Goal: Find specific page/section: Find specific page/section

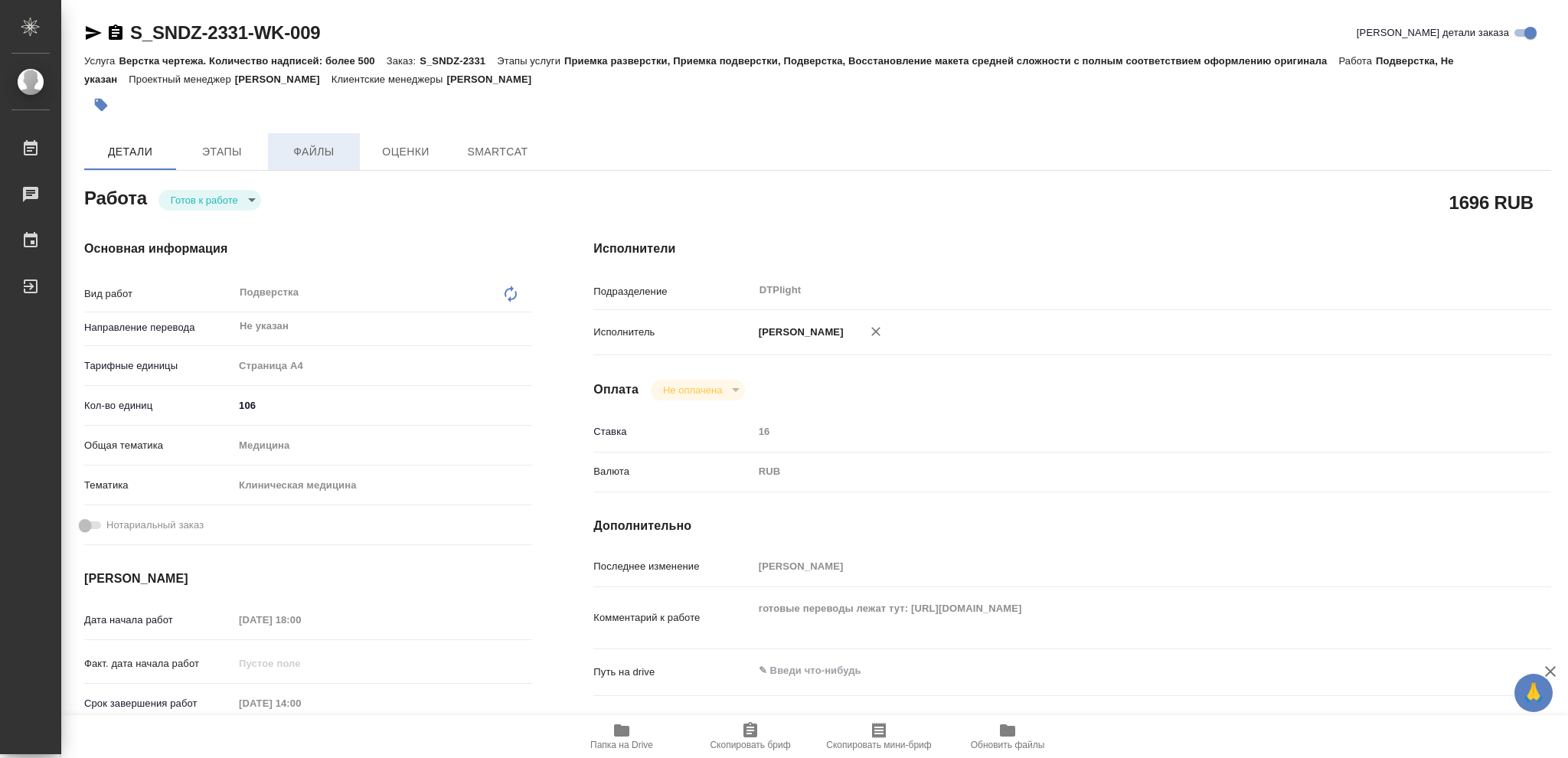
type textarea "x"
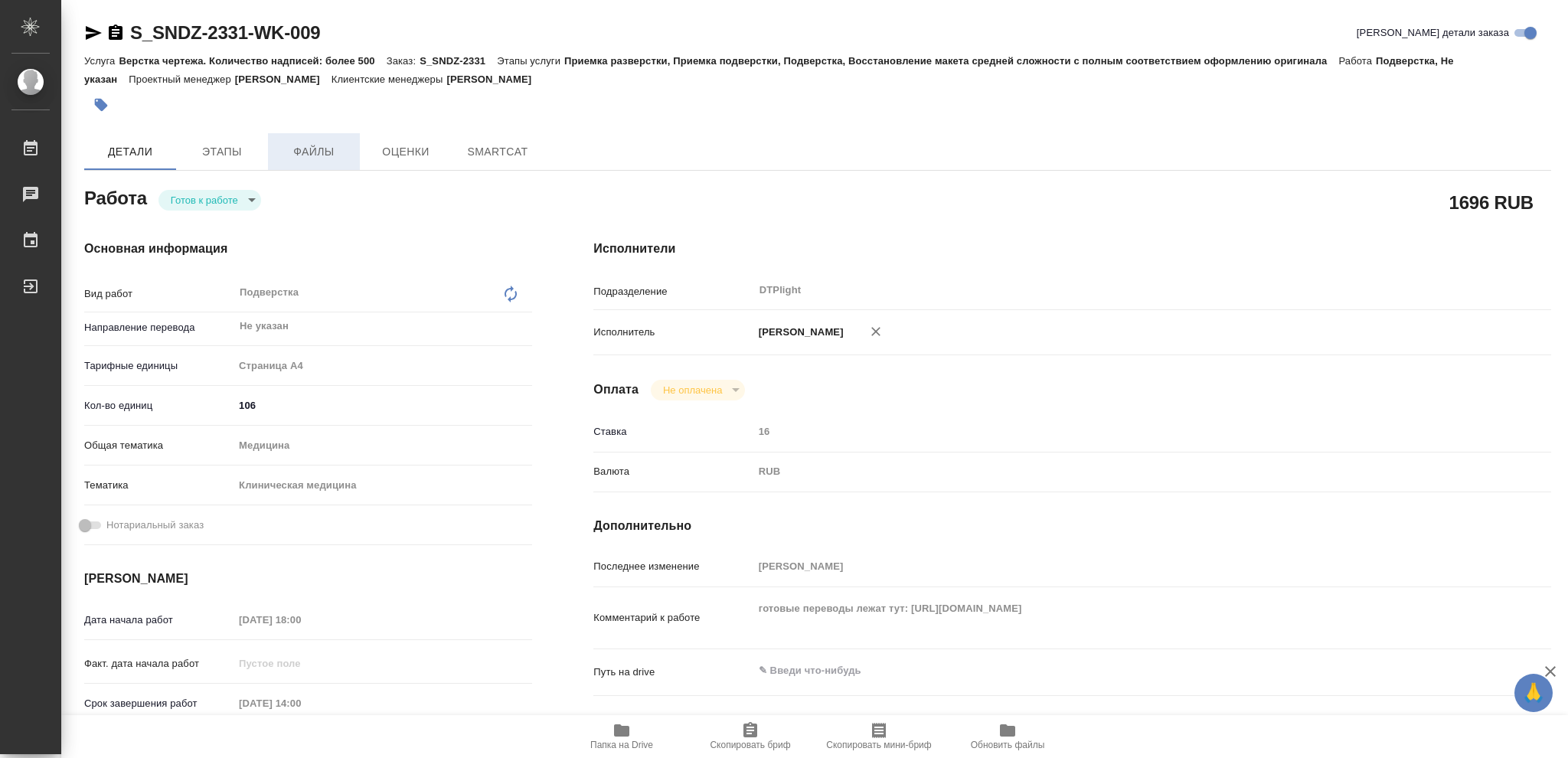
type textarea "x"
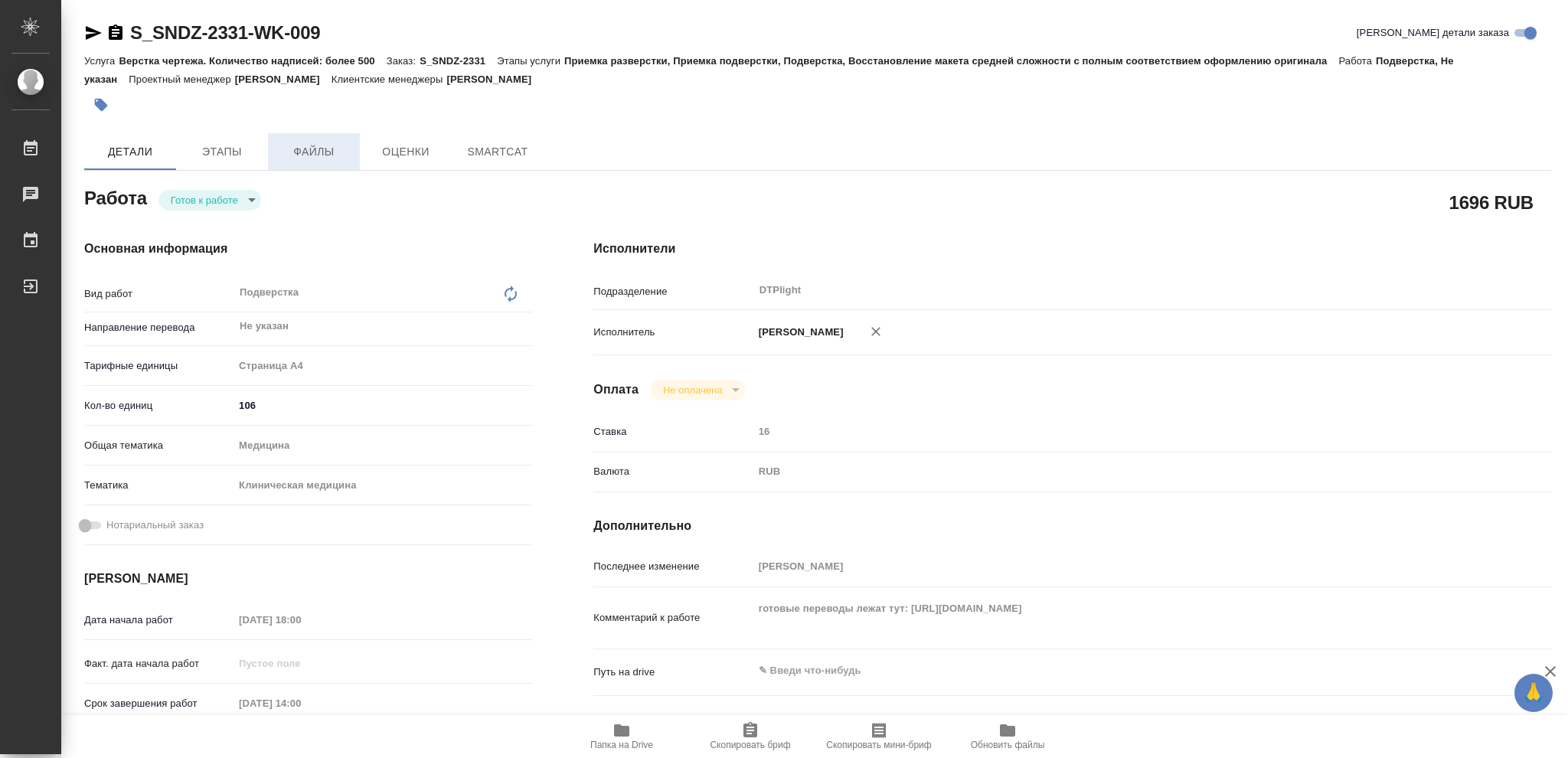
type textarea "x"
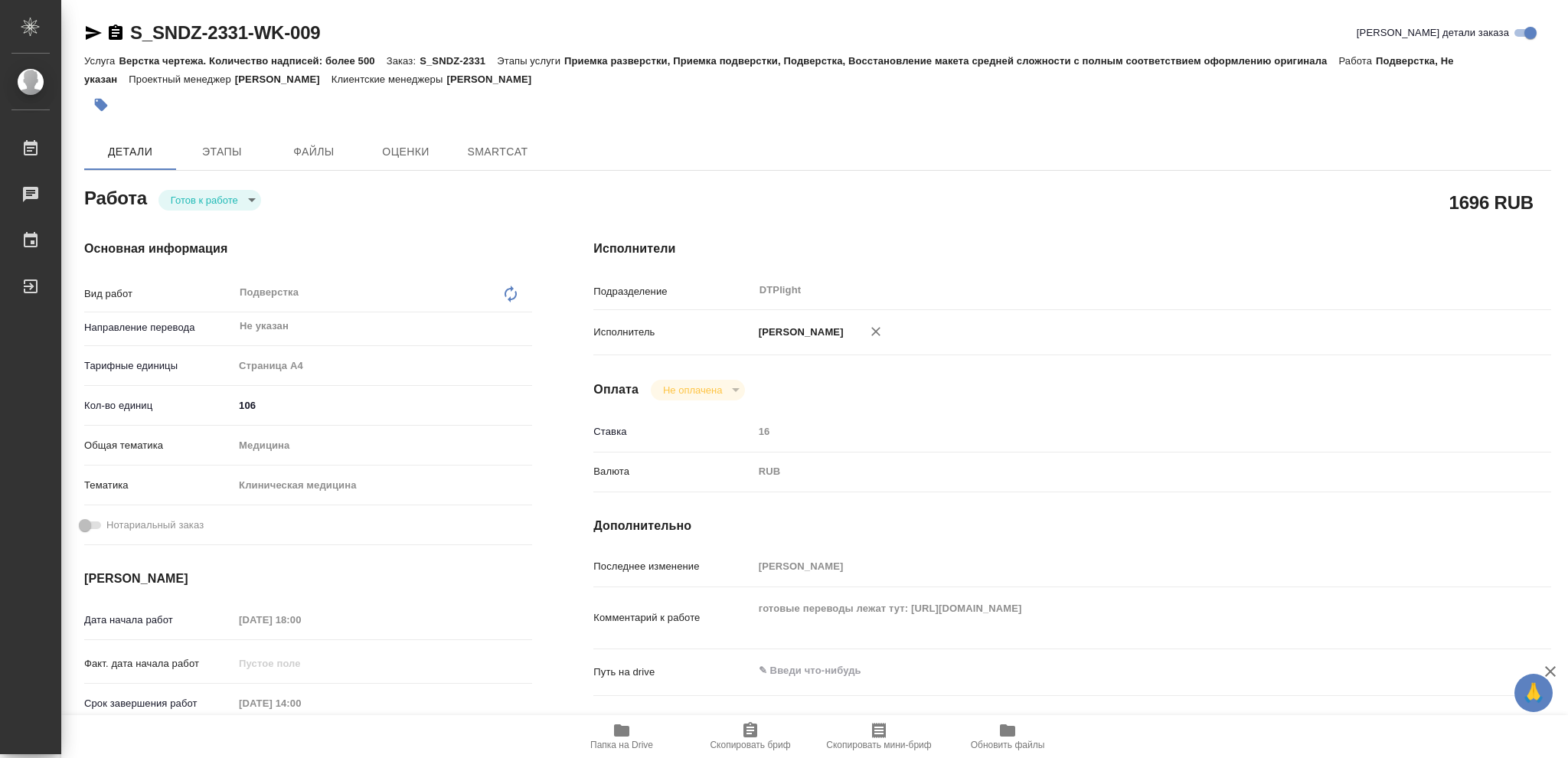
type textarea "x"
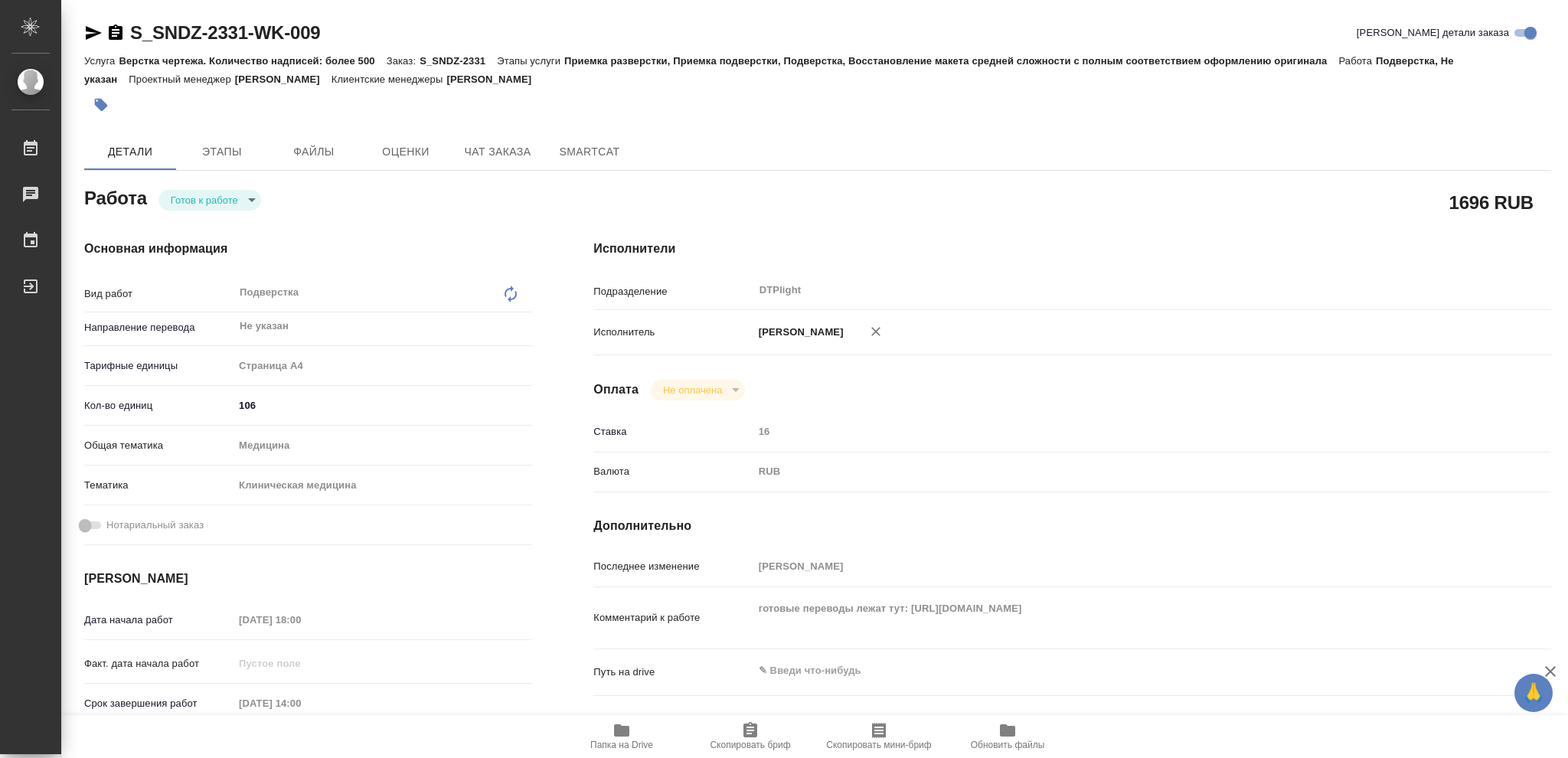
click at [252, 194] on body "🙏 .cls-1 fill:#fff; AWATERA Vasileva Olga Работы Чаты График Выйти S_SNDZ-2331-…" at bounding box center [784, 379] width 1568 height 758
click at [225, 196] on li "В работе" at bounding box center [210, 200] width 103 height 26
type textarea "x"
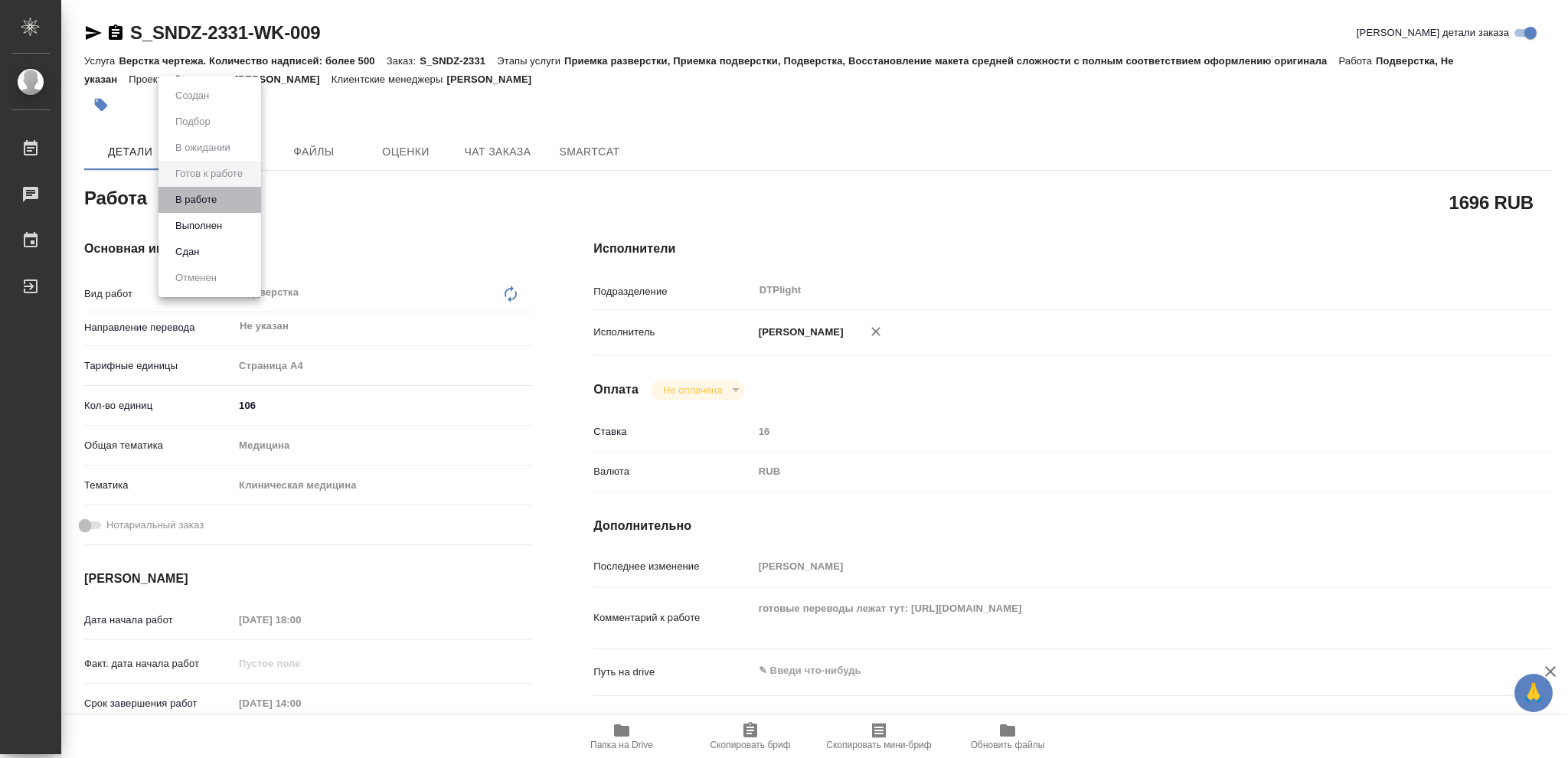
type textarea "x"
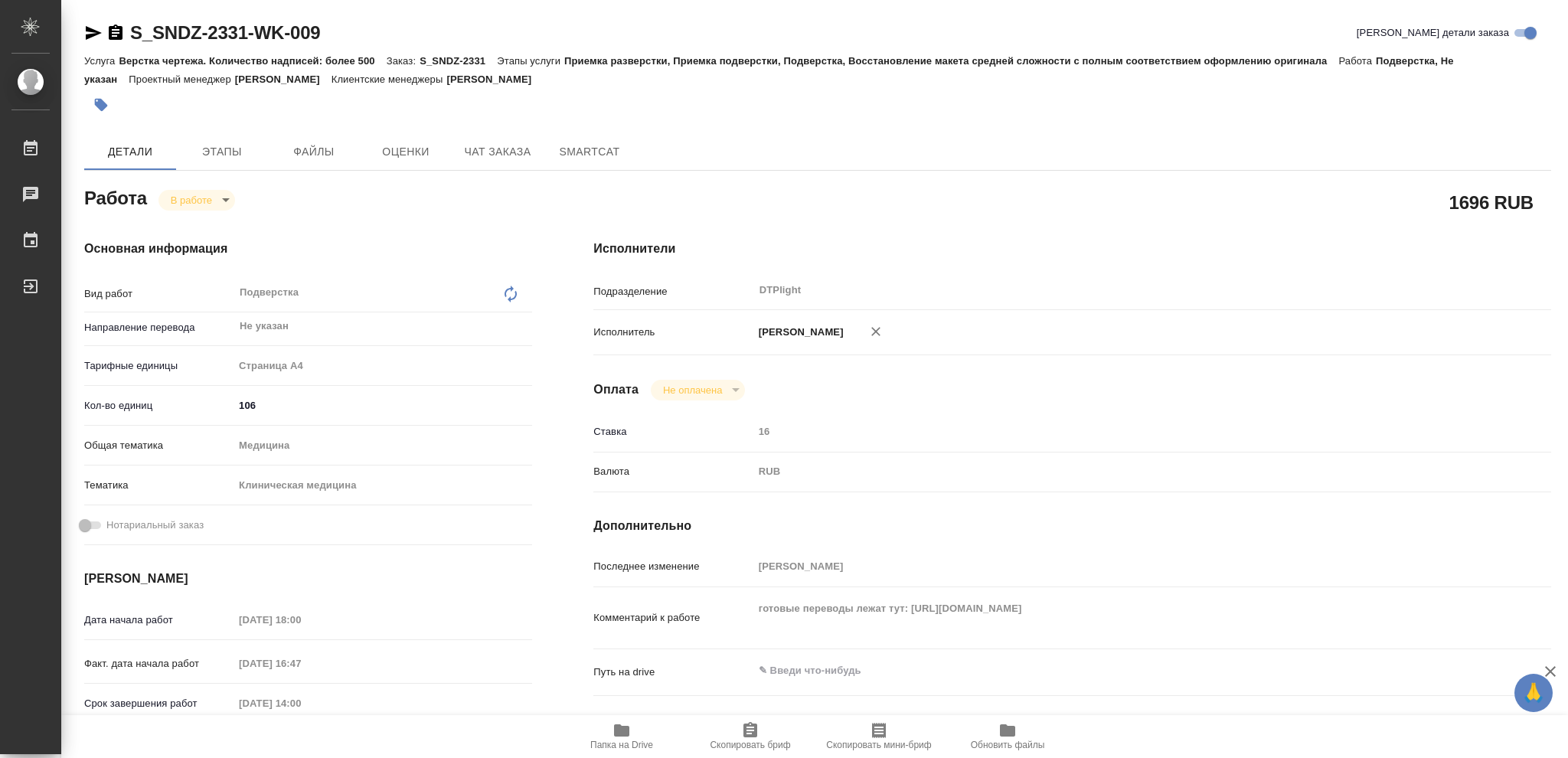
type textarea "x"
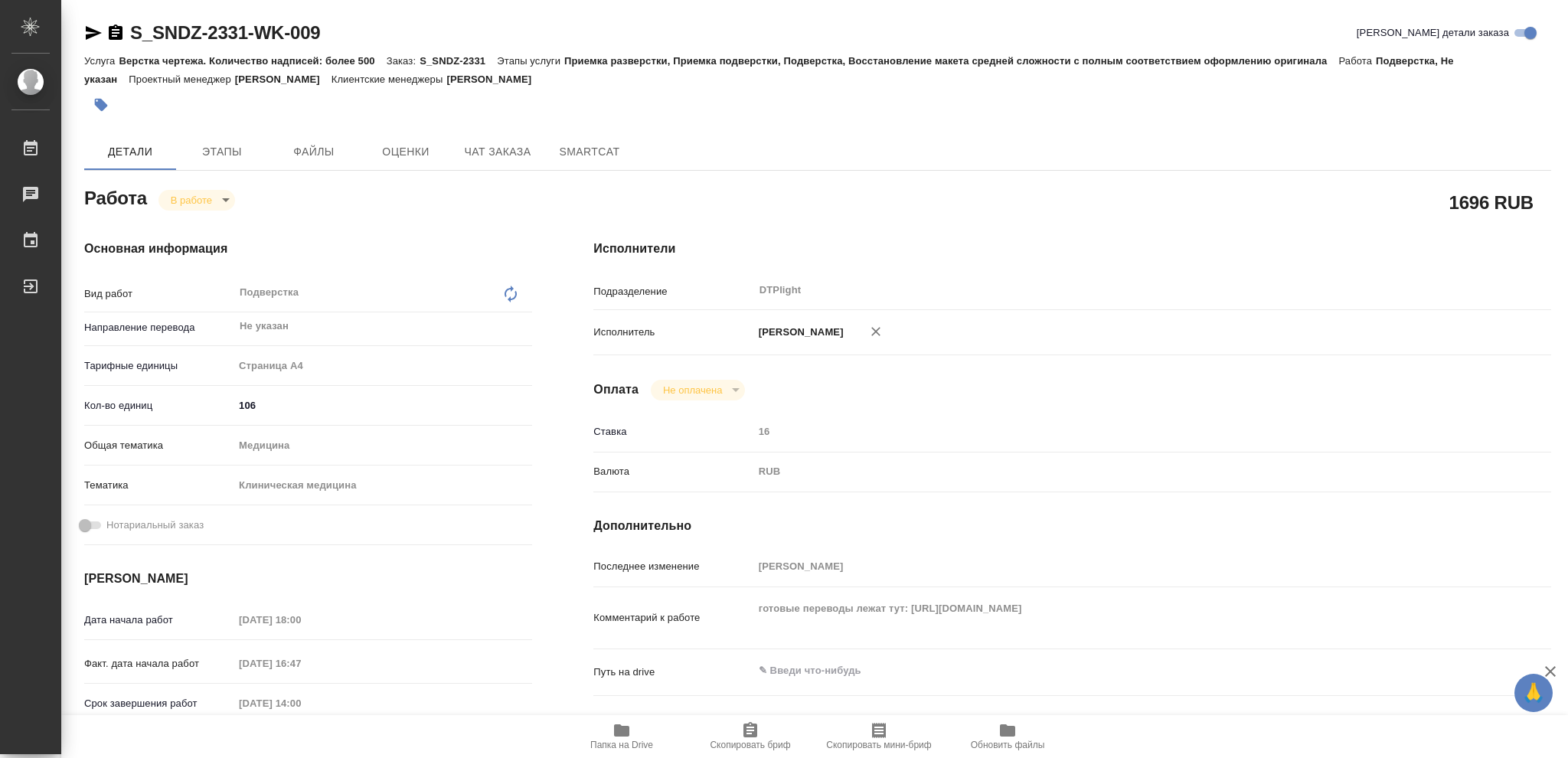
type textarea "x"
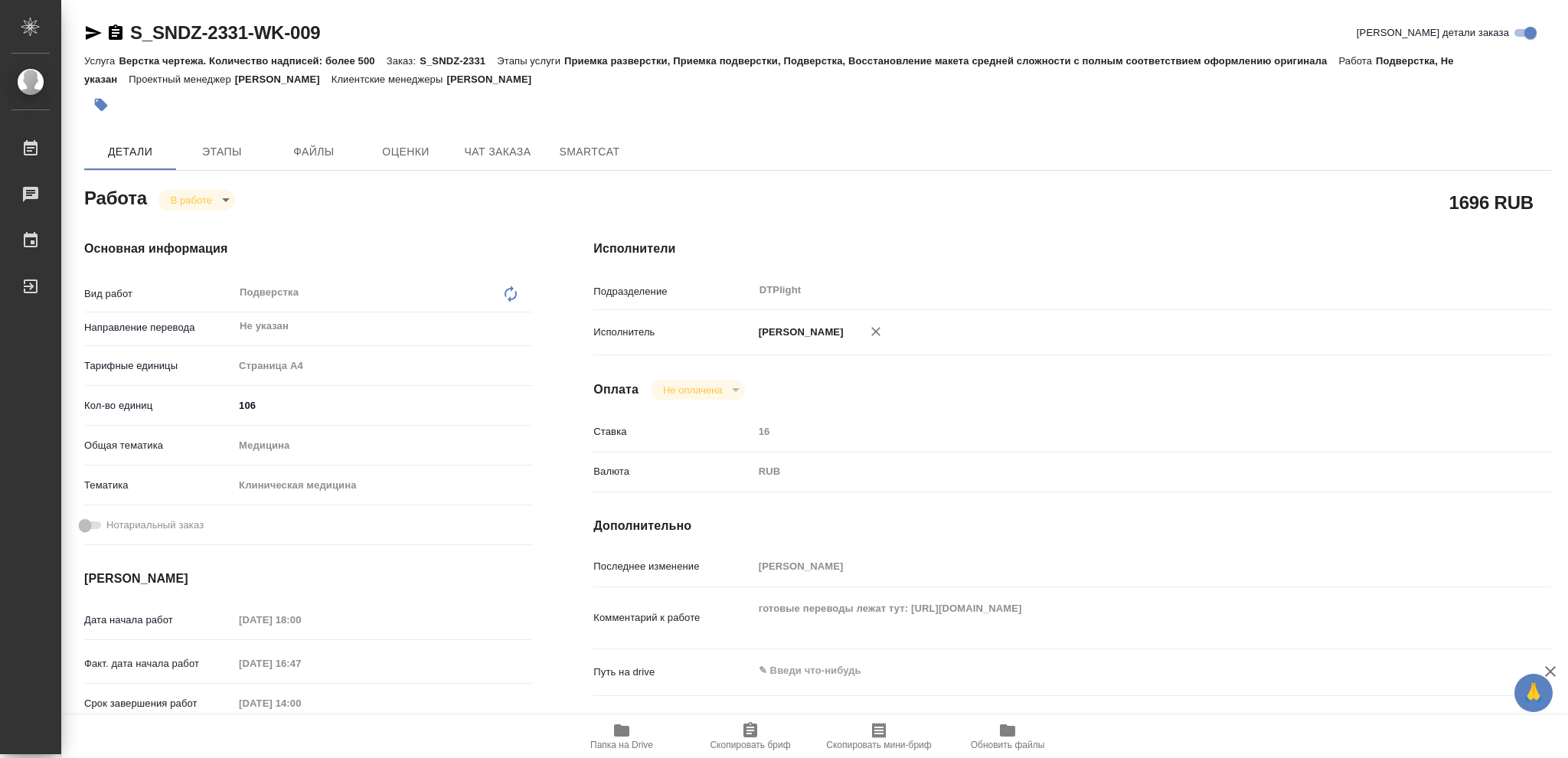
type textarea "x"
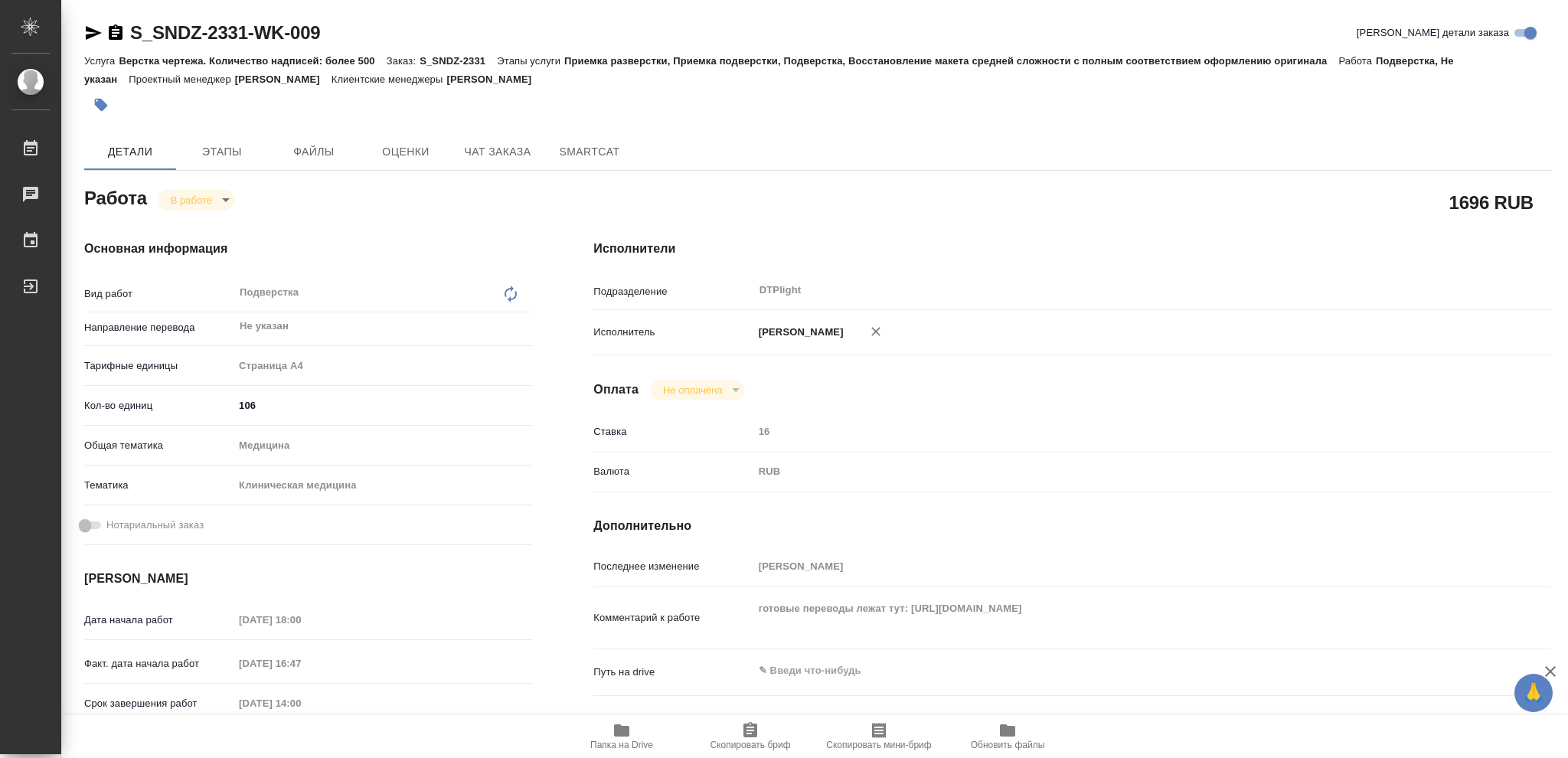
type textarea "x"
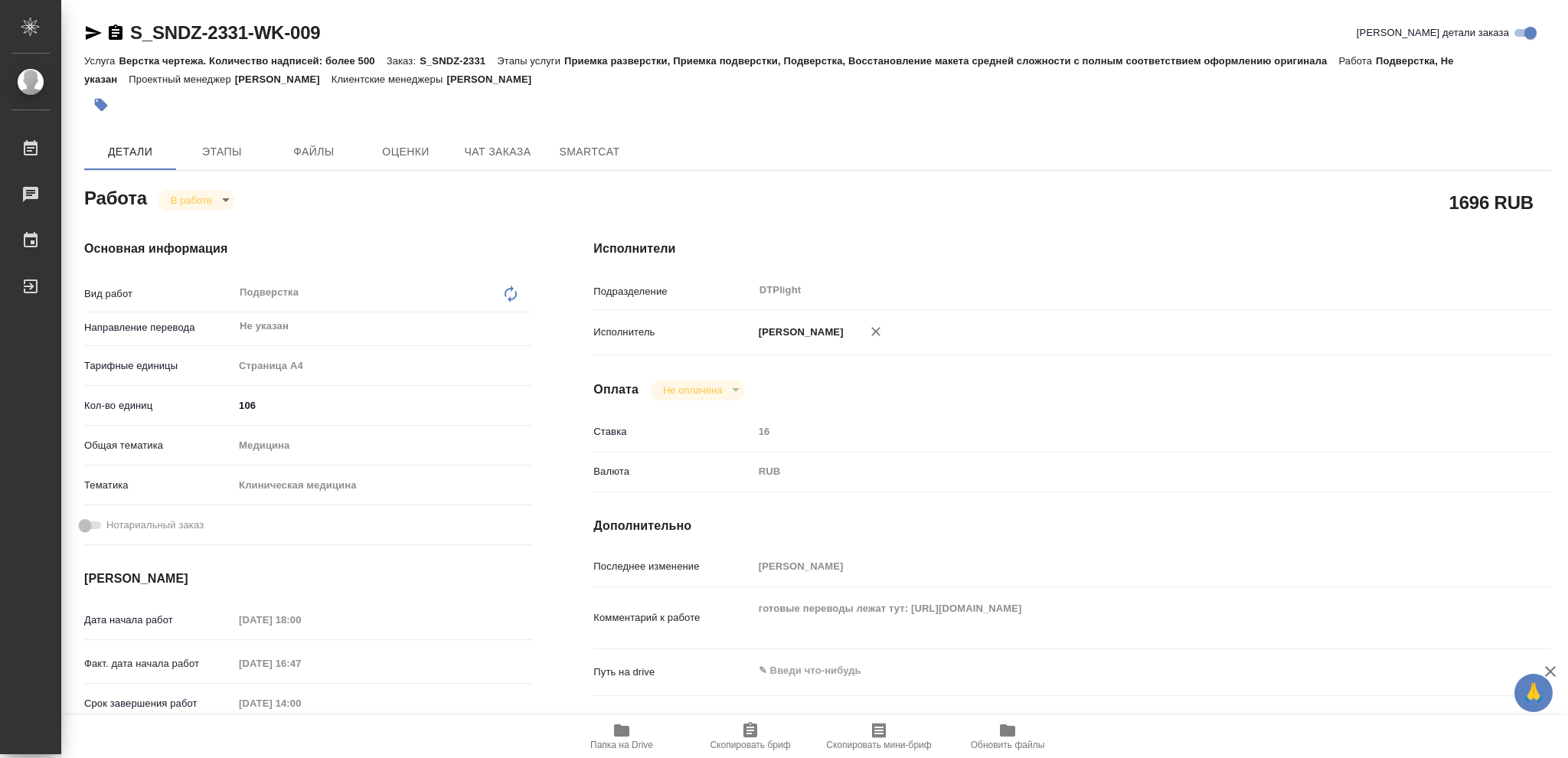
type textarea "x"
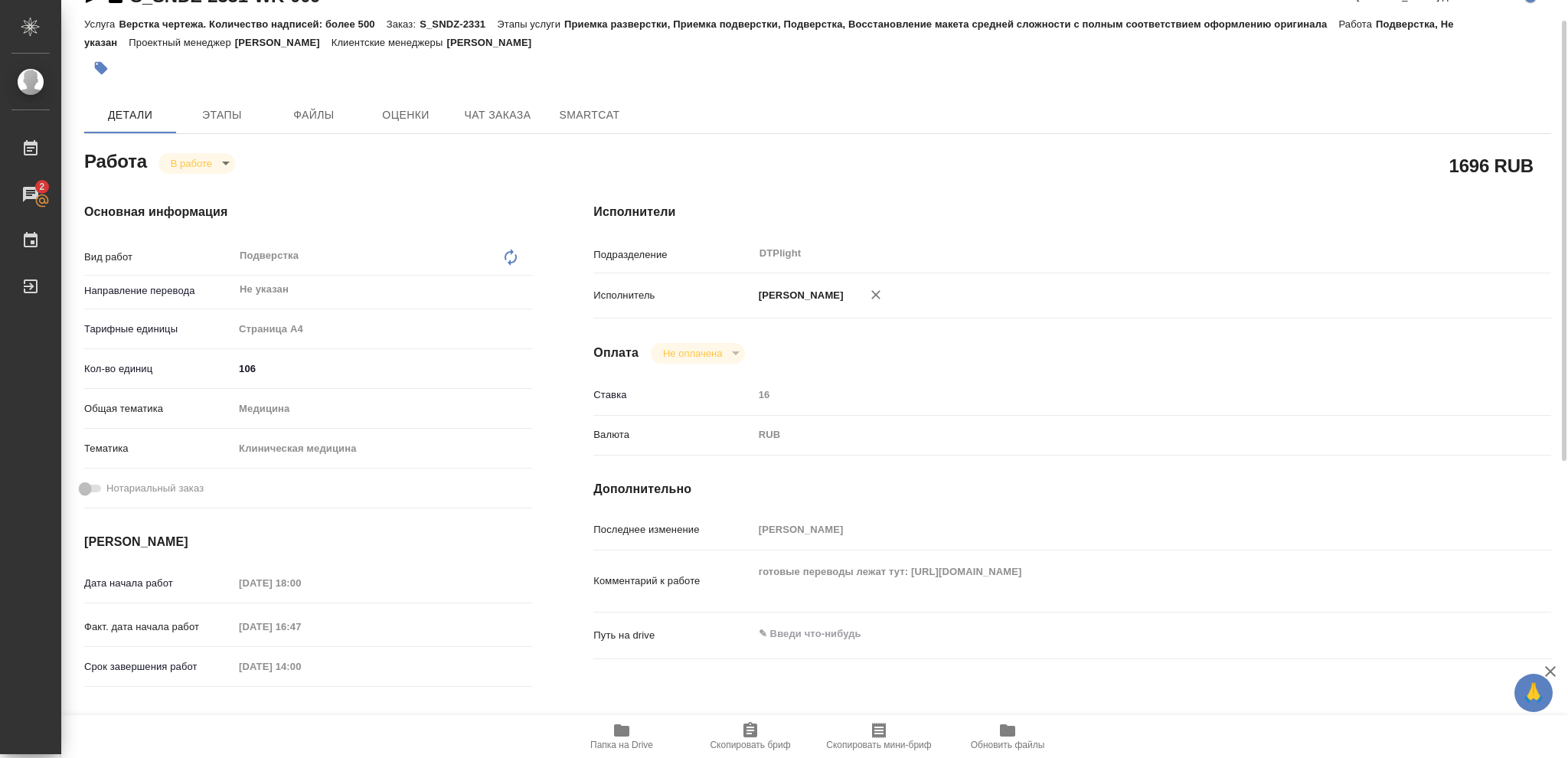
scroll to position [343, 0]
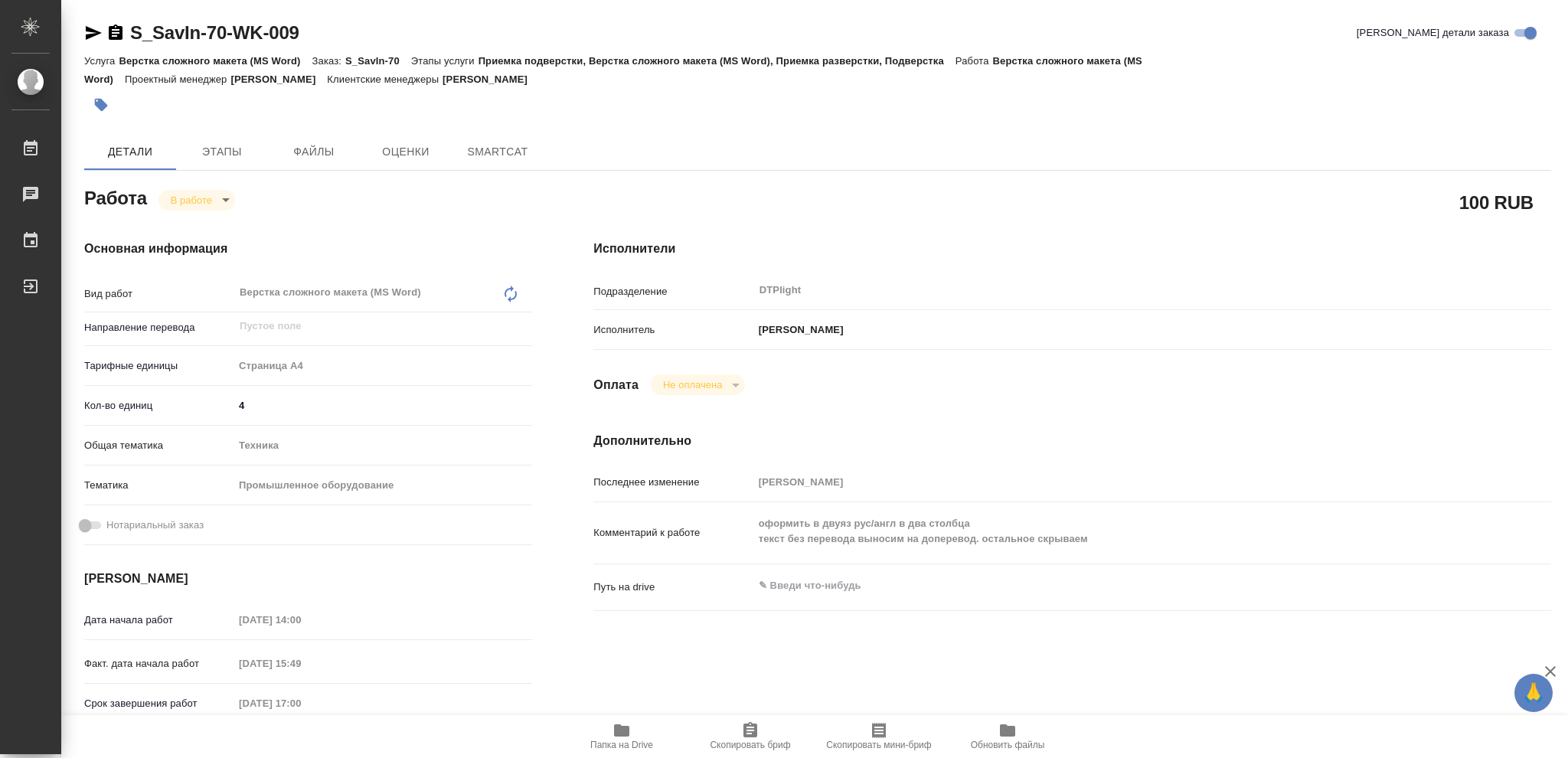
type textarea "x"
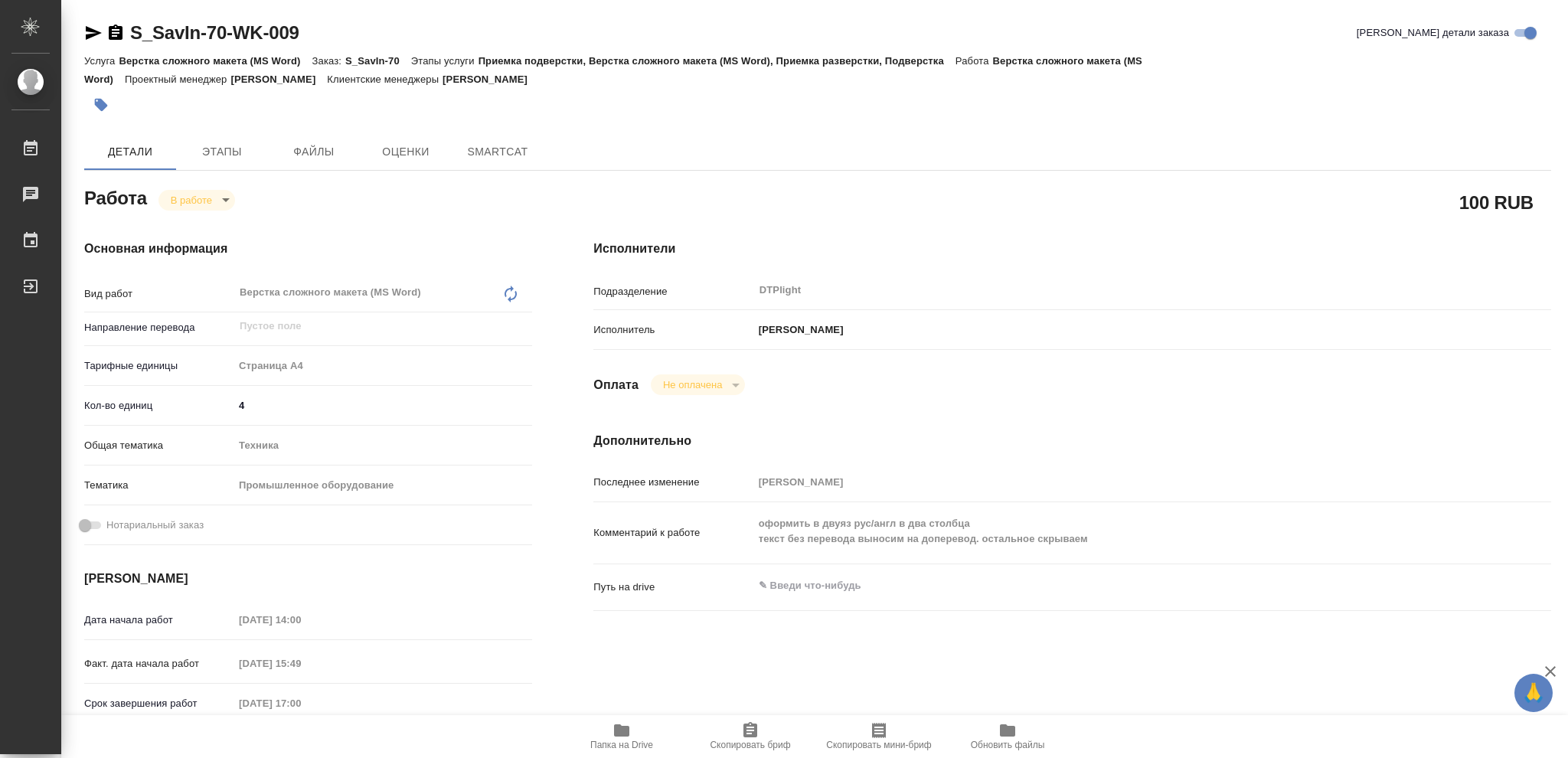
type textarea "x"
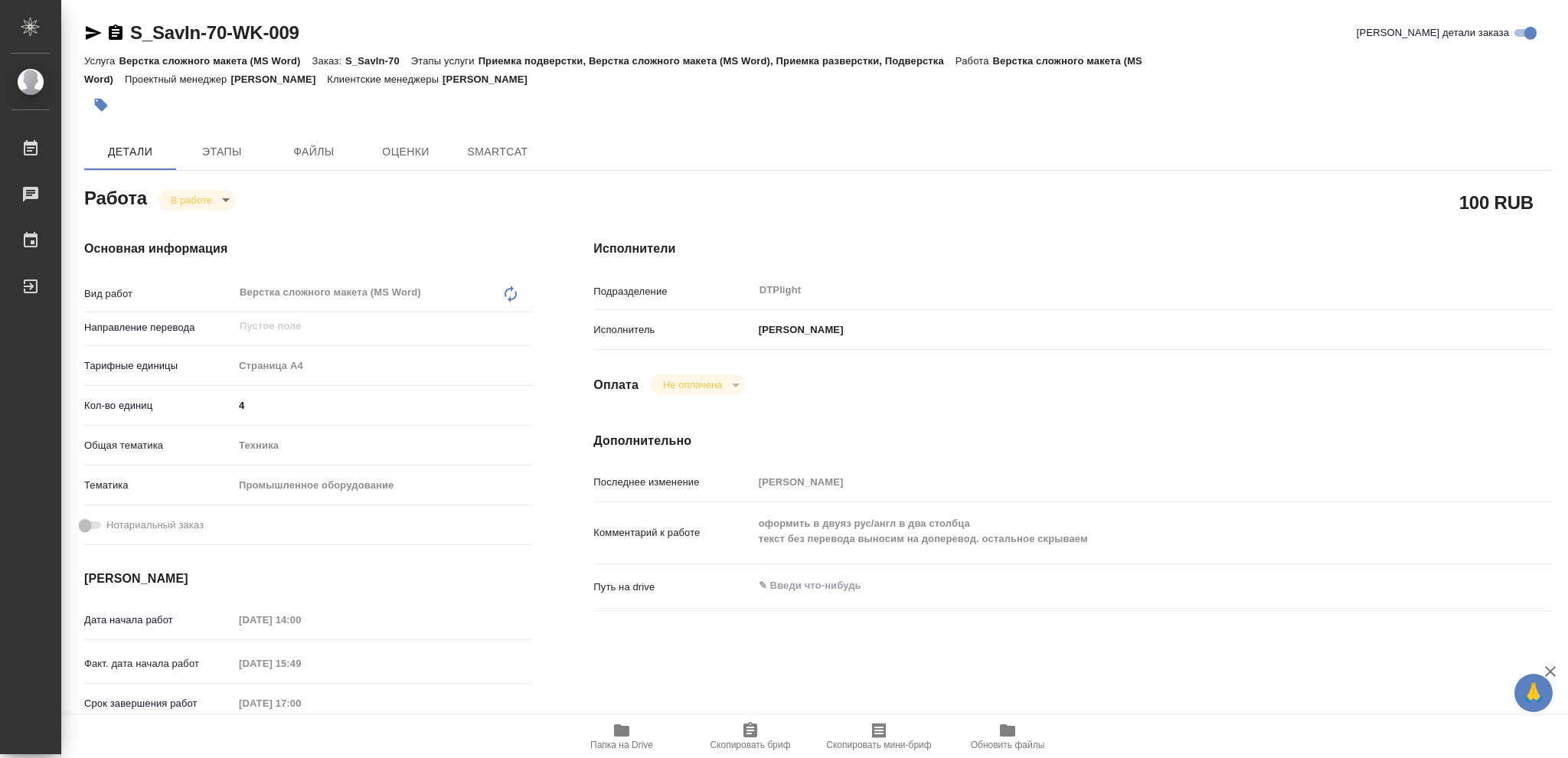
type textarea "x"
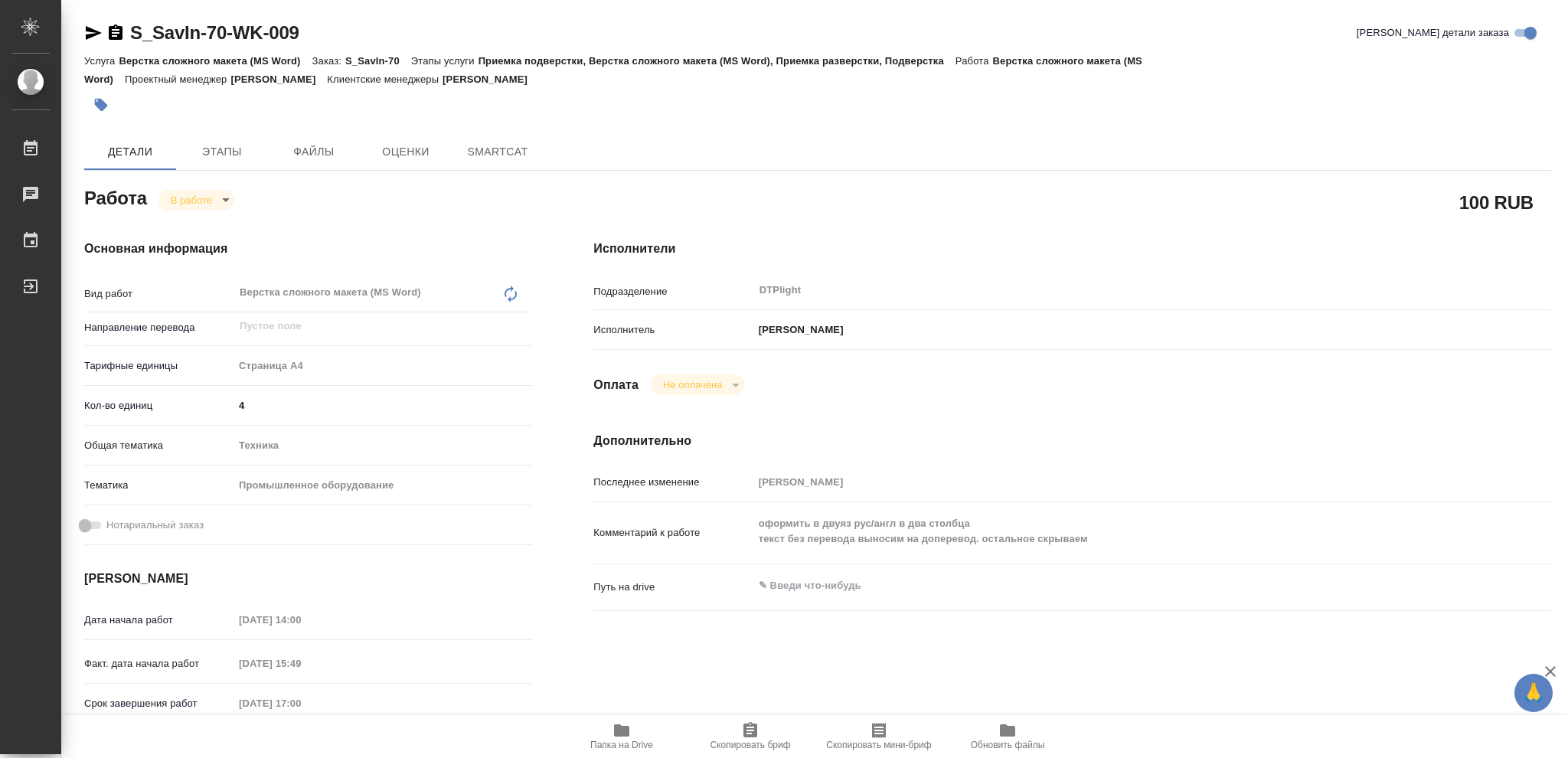
type textarea "x"
